Goal: Information Seeking & Learning: Learn about a topic

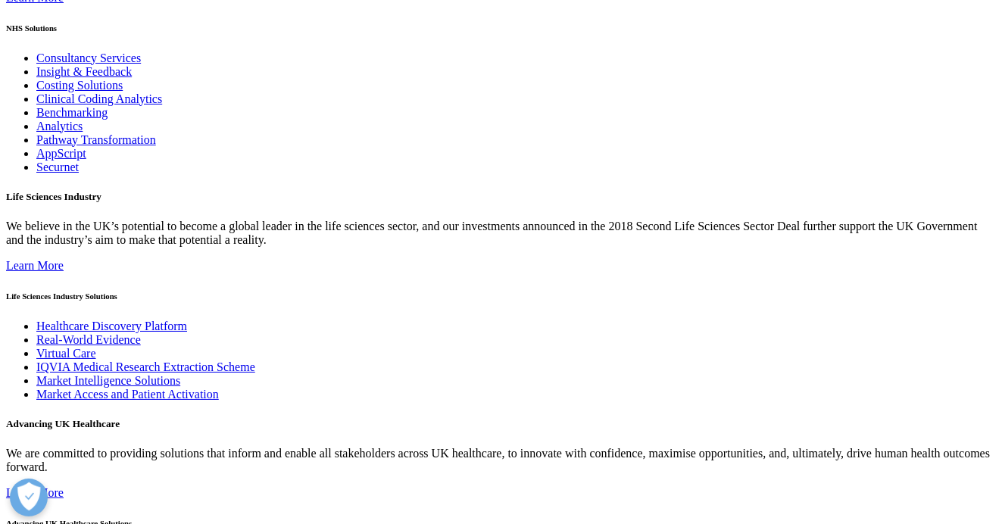
scroll to position [1741, 0]
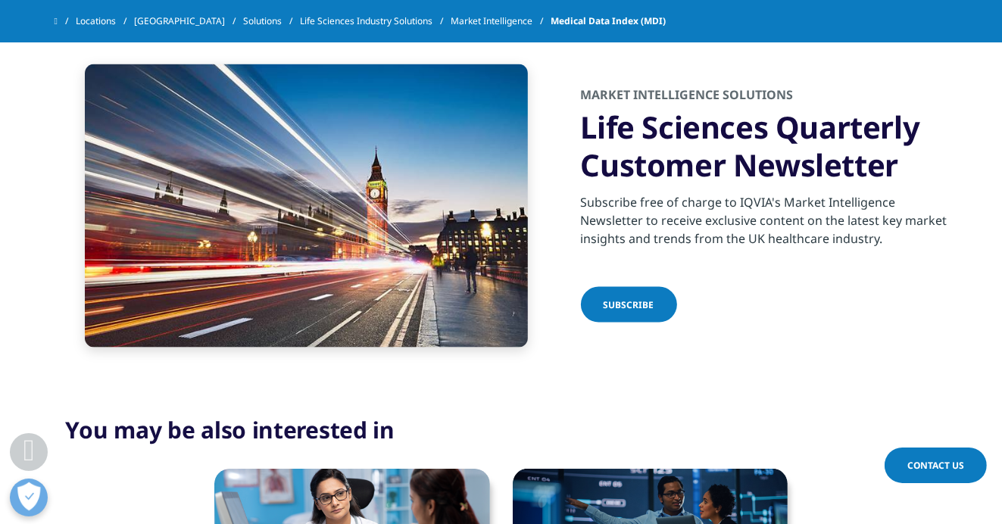
click at [843, 287] on div "SUBSCRIBE" at bounding box center [764, 306] width 367 height 39
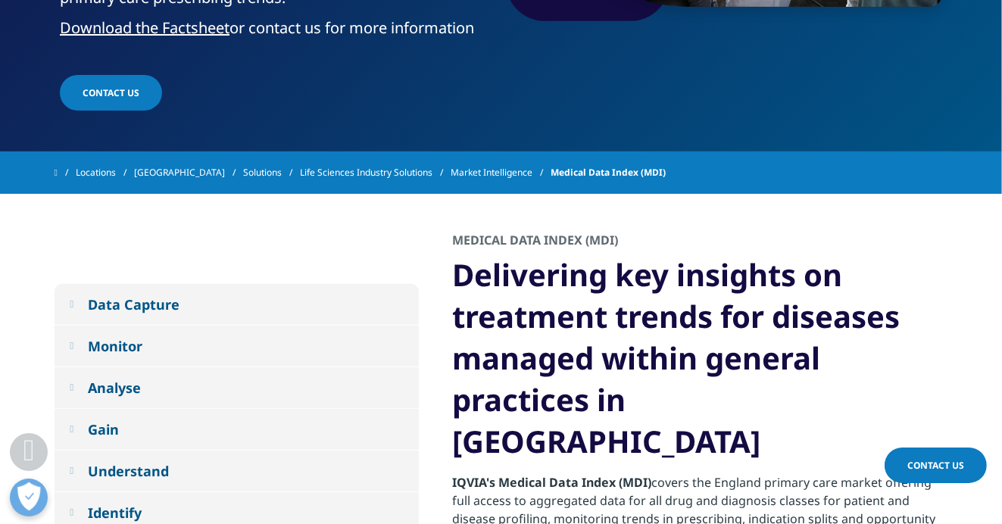
scroll to position [463, 0]
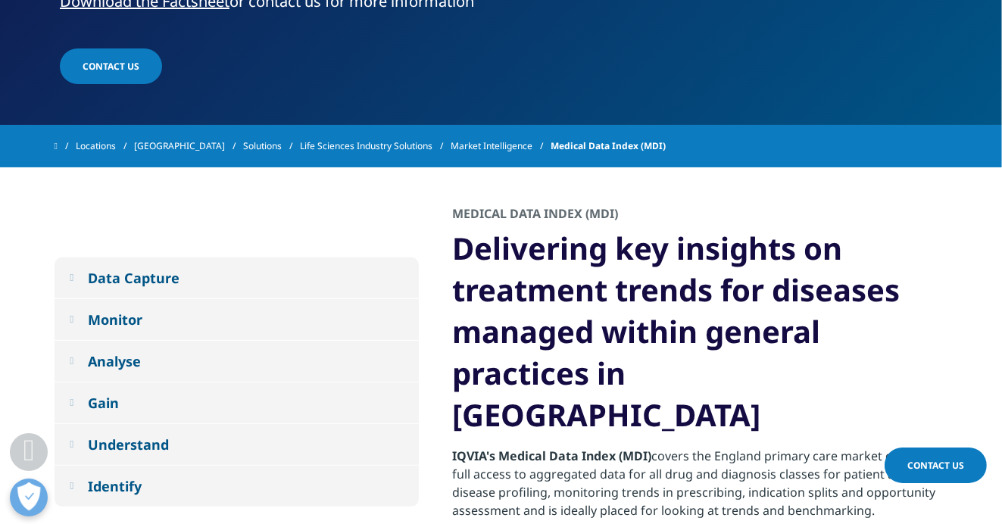
click at [107, 352] on div "Analyse" at bounding box center [114, 361] width 53 height 18
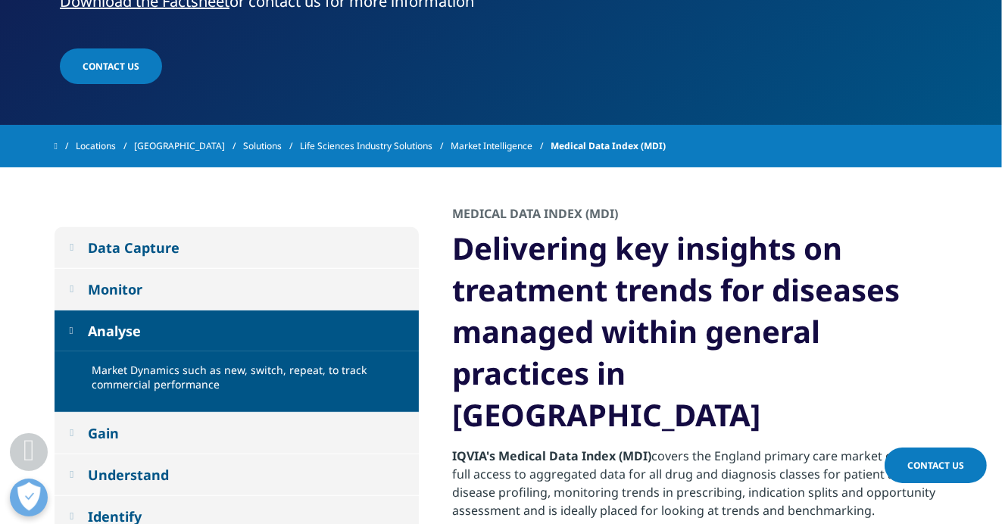
click at [97, 280] on div "Monitor" at bounding box center [115, 289] width 55 height 18
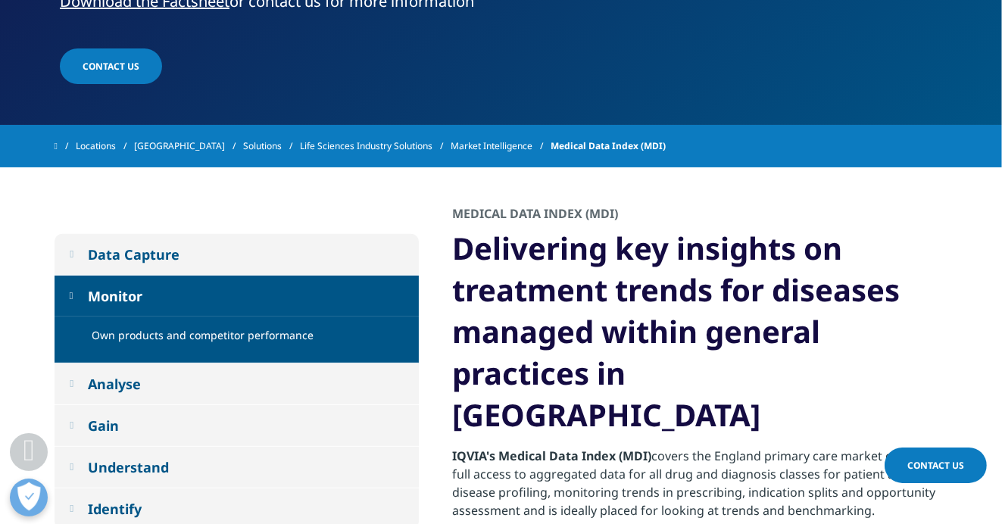
click at [143, 245] on div "Data Capture" at bounding box center [134, 254] width 92 height 18
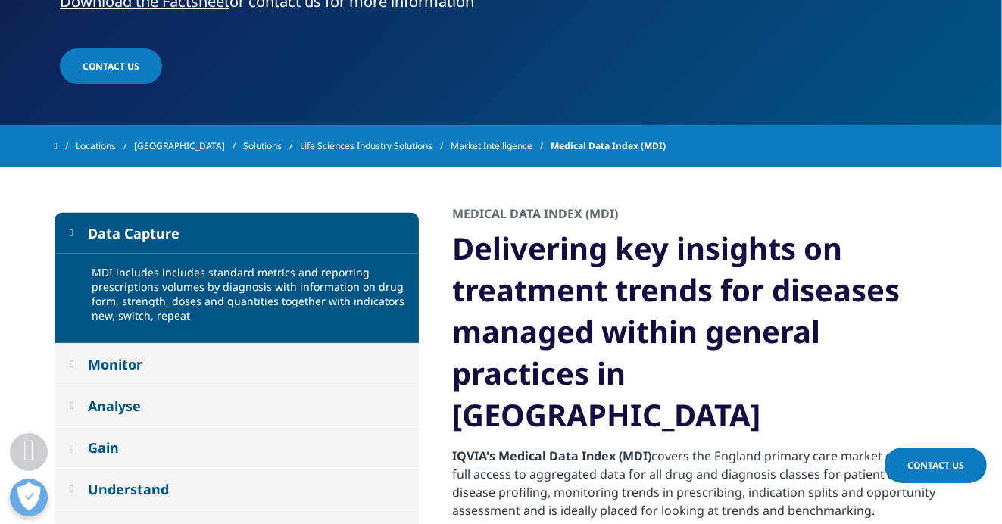
click at [101, 448] on div "Gain" at bounding box center [103, 447] width 31 height 18
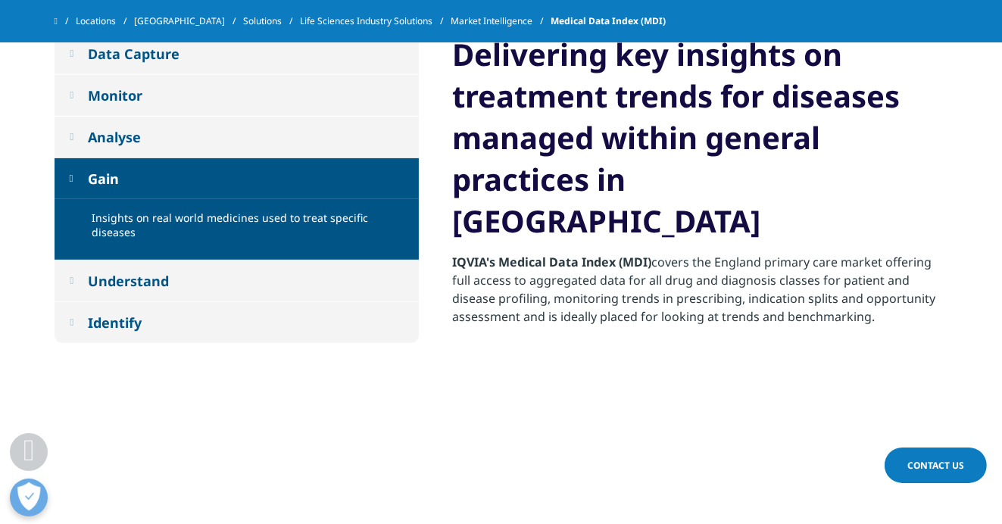
click at [123, 313] on div "Identify" at bounding box center [115, 322] width 54 height 18
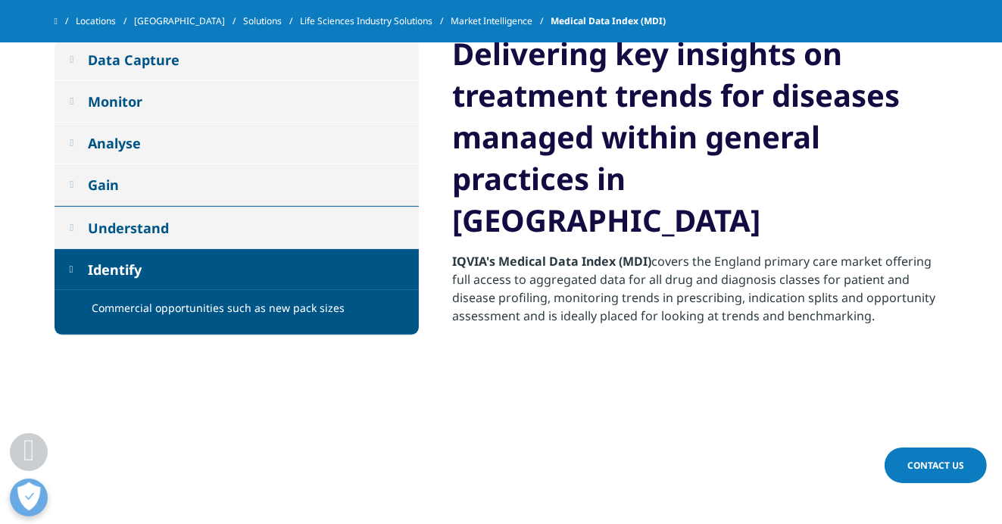
scroll to position [614, 0]
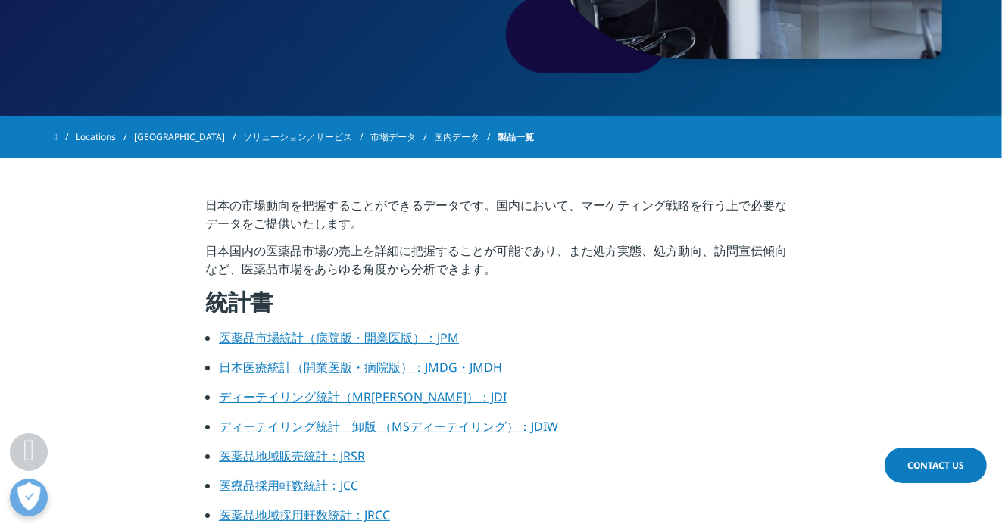
scroll to position [379, 0]
